Goal: Task Accomplishment & Management: Use online tool/utility

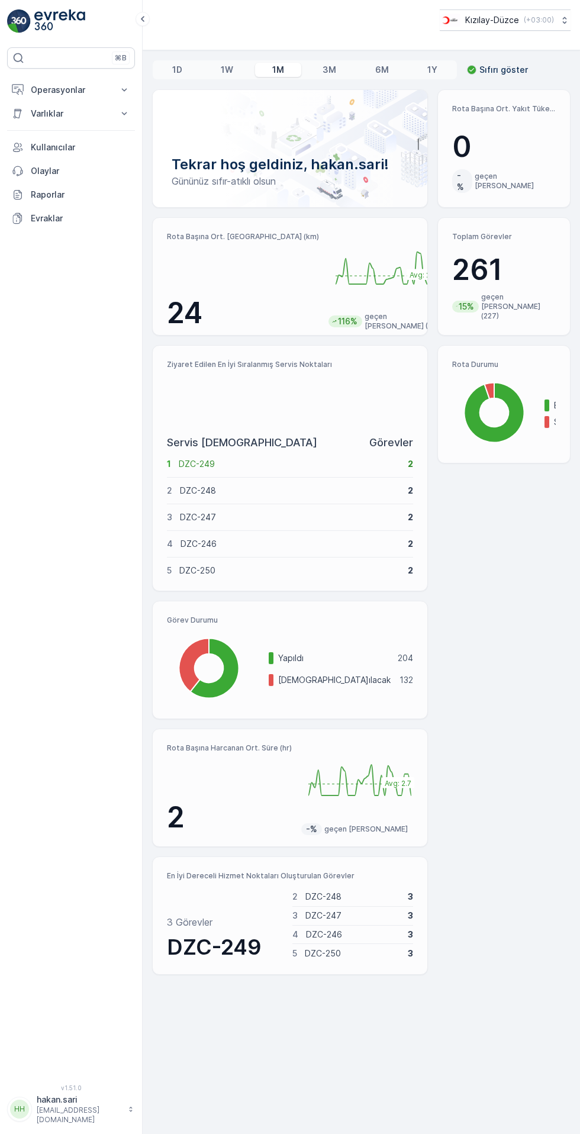
click at [91, 86] on p "Operasyonlar" at bounding box center [71, 90] width 80 height 12
click at [52, 156] on p "Kokpit" at bounding box center [42, 160] width 25 height 12
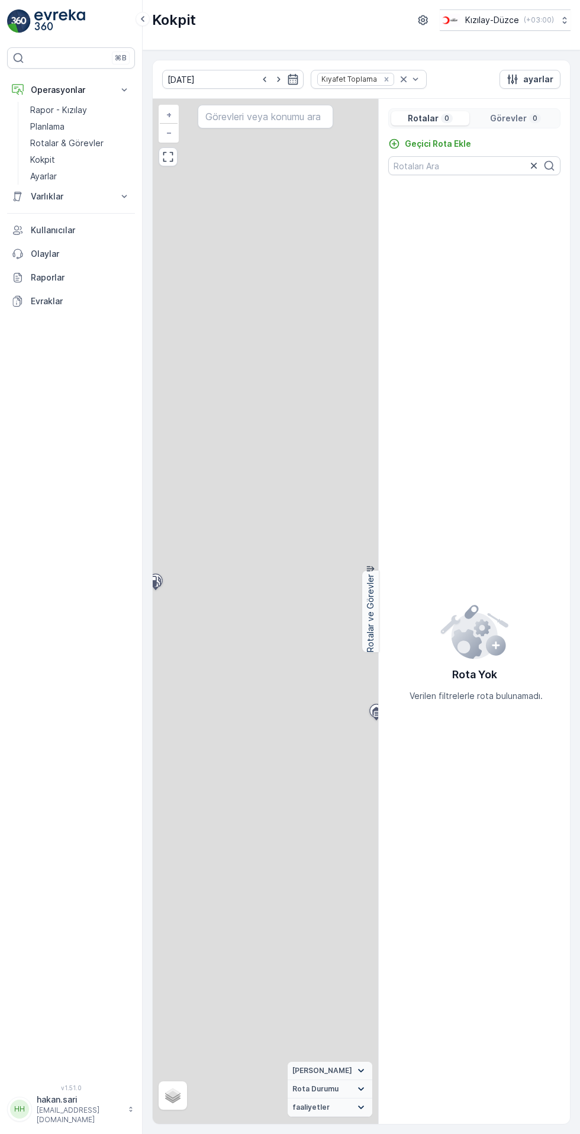
click at [431, 143] on p "Geçici Rota Ekle" at bounding box center [438, 144] width 66 height 12
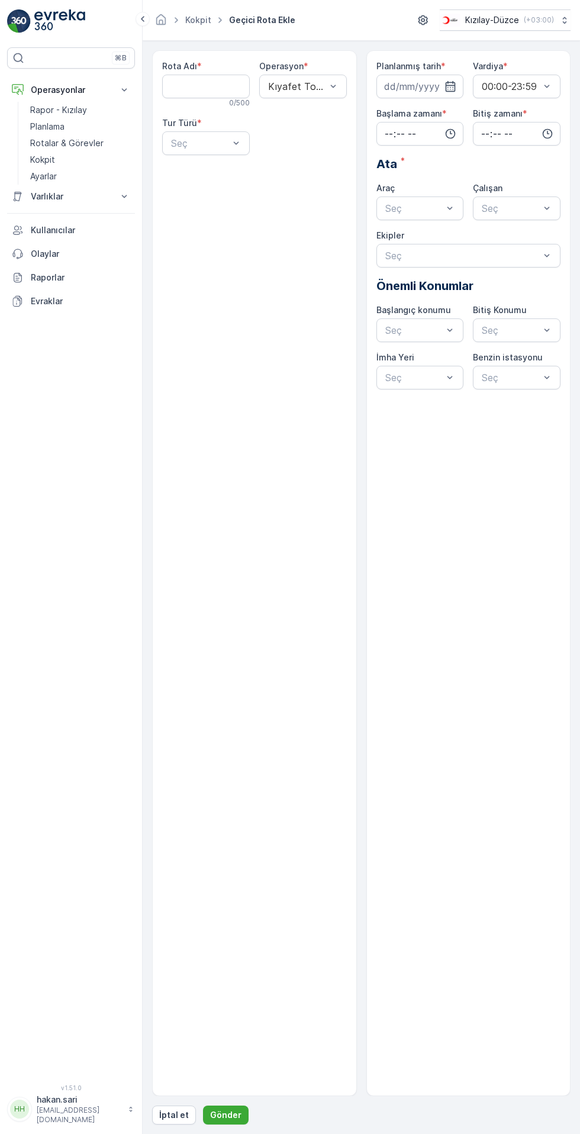
click at [206, 85] on Adı "Rota Adı" at bounding box center [206, 87] width 88 height 24
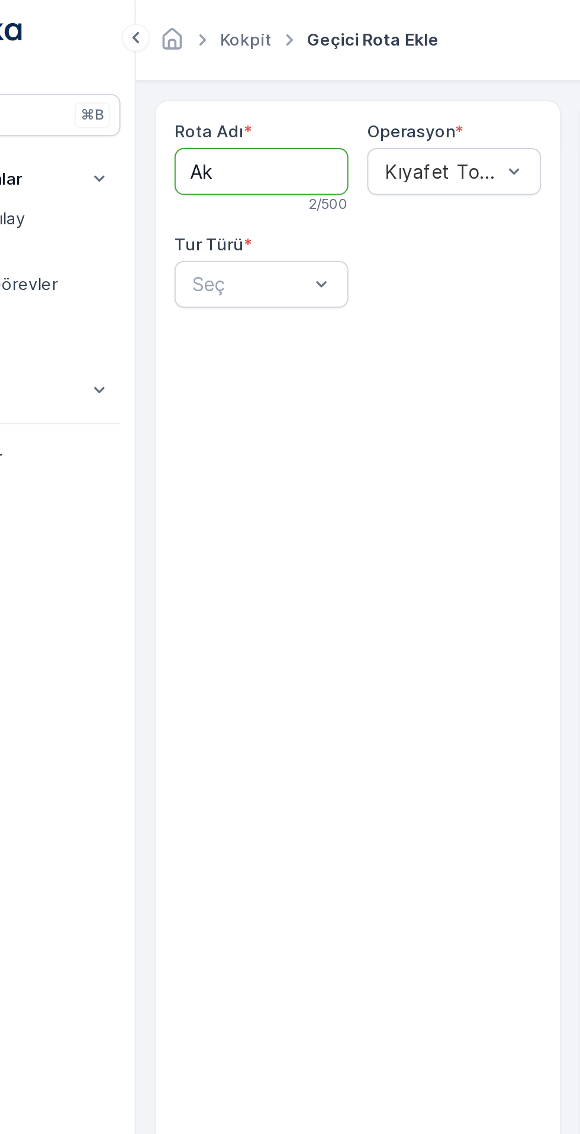
type Adı "AKÇAKOCA"
